Goal: Navigation & Orientation: Find specific page/section

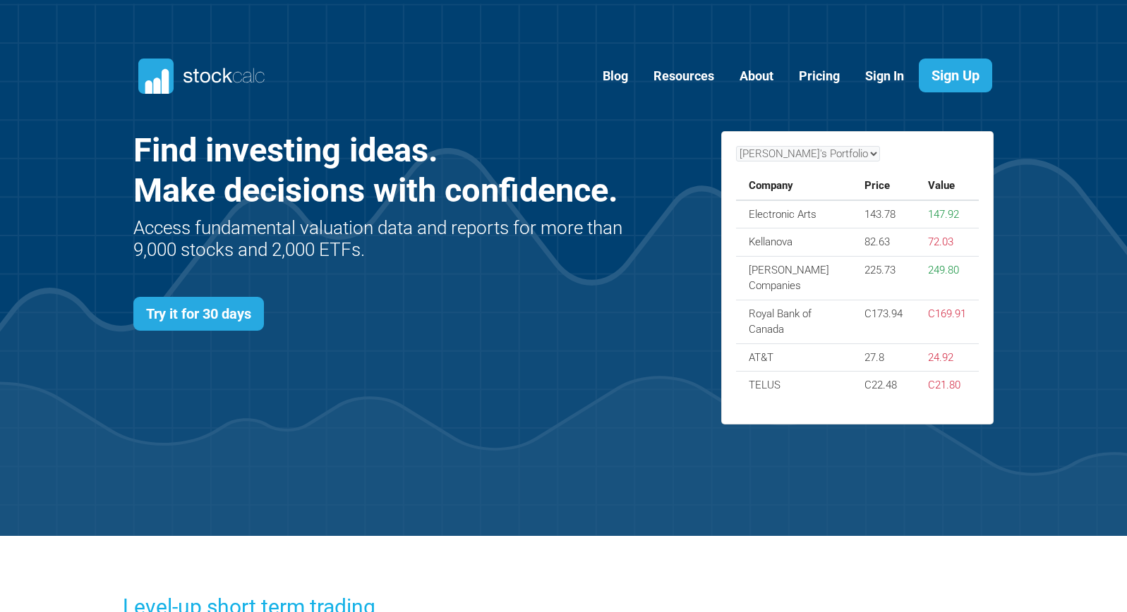
scroll to position [613, 903]
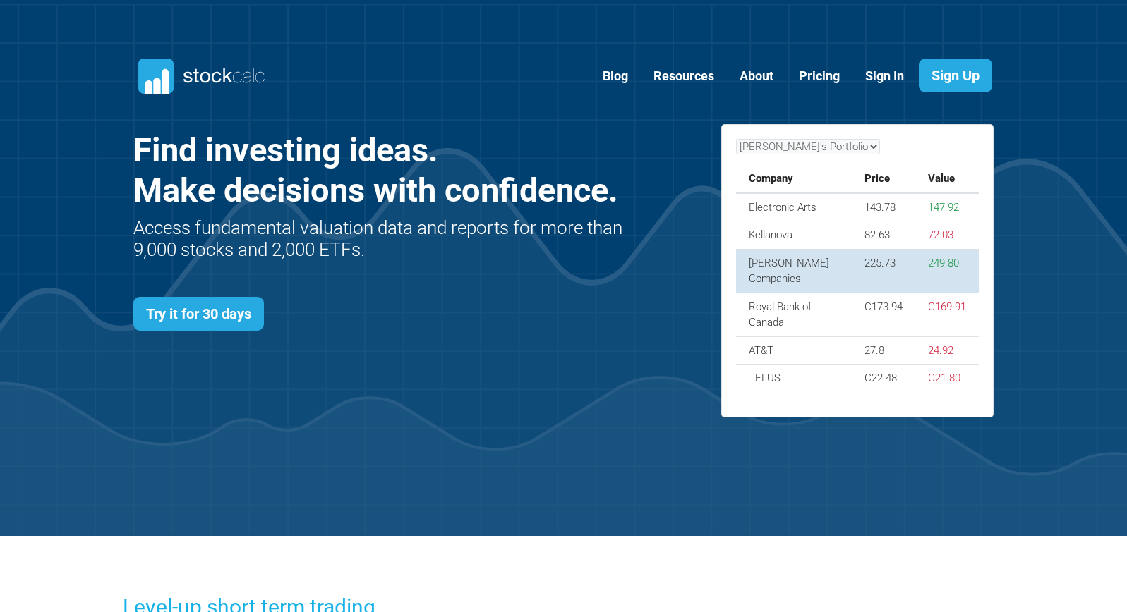
click at [772, 279] on td "Lowe's Companies" at bounding box center [794, 271] width 116 height 44
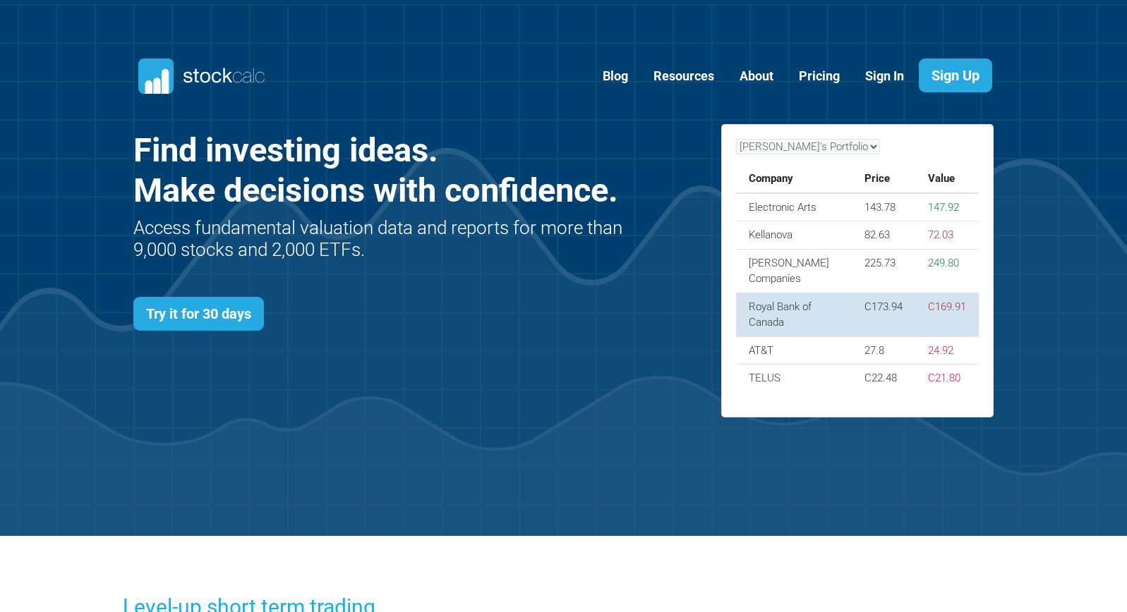
click at [770, 300] on td "Royal Bank of Canada" at bounding box center [794, 315] width 116 height 44
click at [771, 301] on td "Royal Bank of Canada" at bounding box center [794, 315] width 116 height 44
drag, startPoint x: 771, startPoint y: 301, endPoint x: 805, endPoint y: 320, distance: 39.5
click at [805, 320] on td "Royal Bank of Canada" at bounding box center [794, 315] width 116 height 44
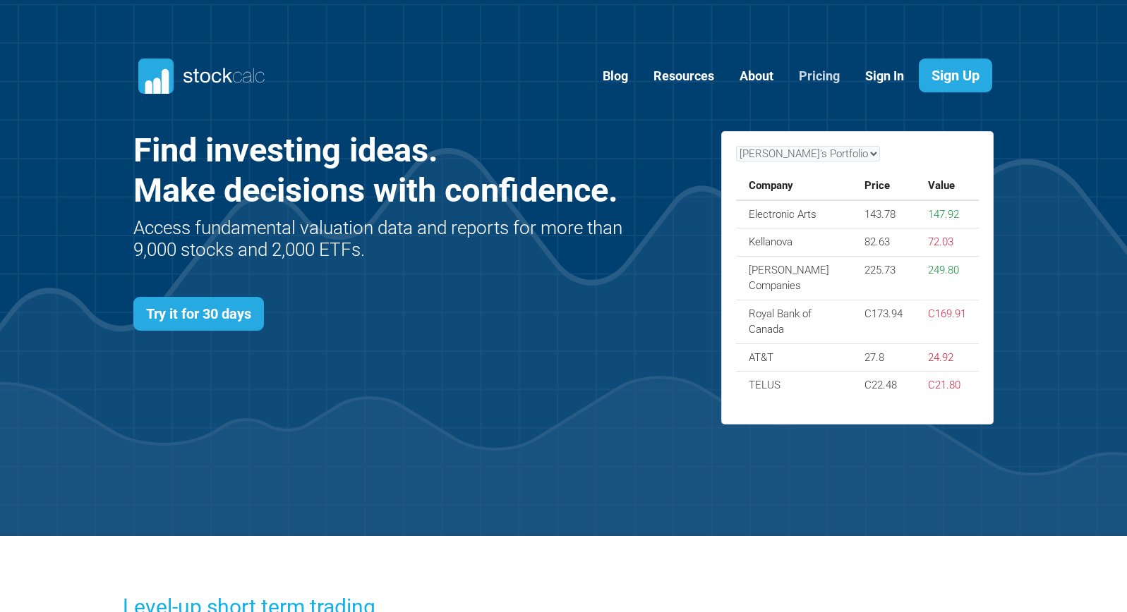
click at [831, 83] on link "Pricing" at bounding box center [819, 76] width 62 height 35
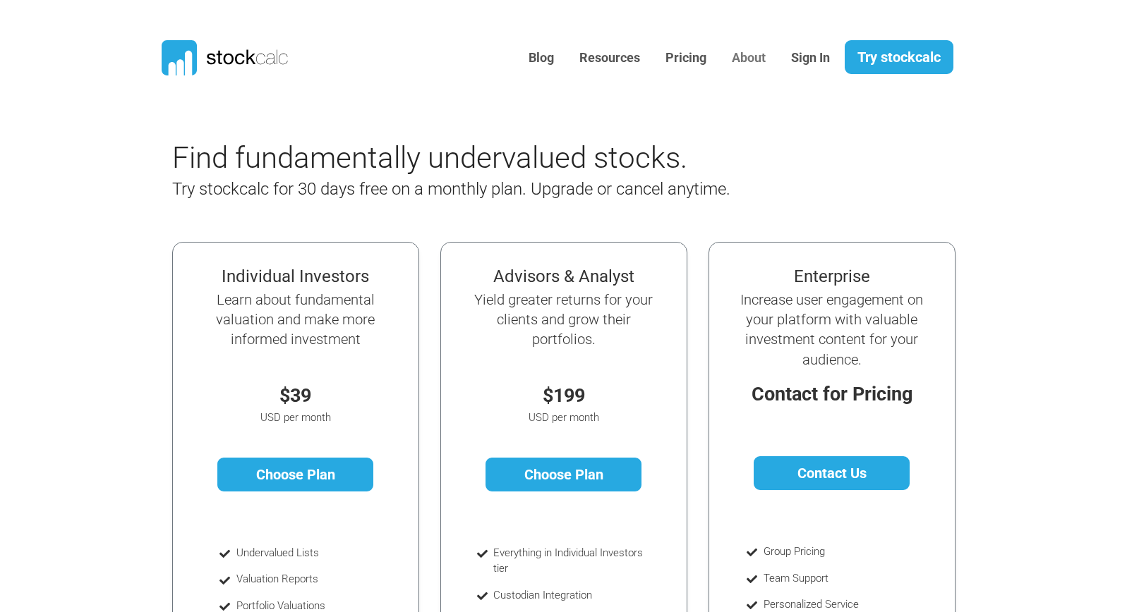
click at [737, 59] on link "About" at bounding box center [748, 58] width 55 height 35
